Goal: Navigation & Orientation: Find specific page/section

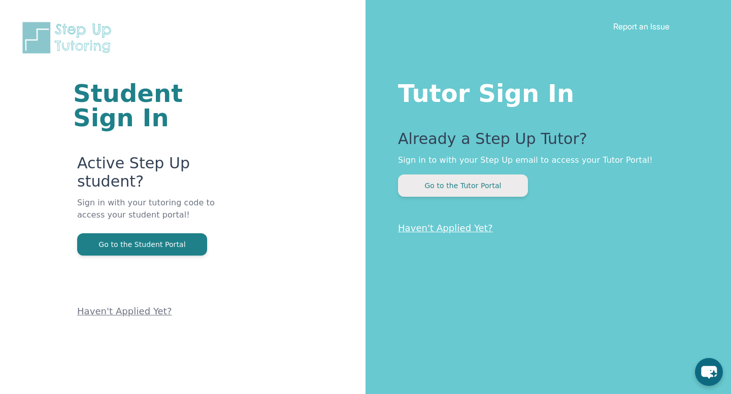
click at [483, 186] on button "Go to the Tutor Portal" at bounding box center [463, 186] width 130 height 22
click at [488, 184] on button "Go to the Tutor Portal" at bounding box center [463, 186] width 130 height 22
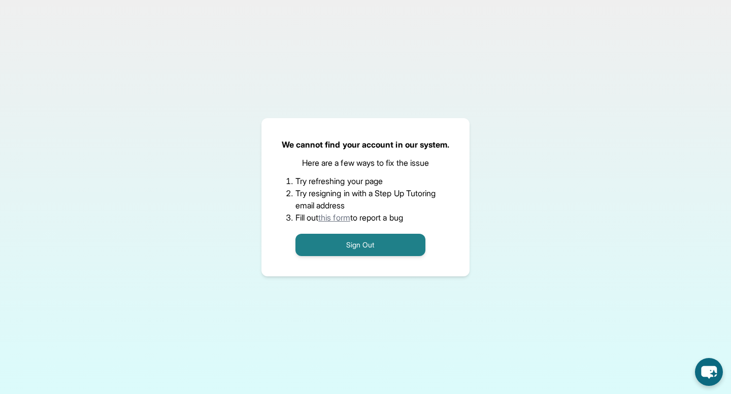
click at [333, 217] on link "this form" at bounding box center [334, 218] width 32 height 10
